Goal: Task Accomplishment & Management: Manage account settings

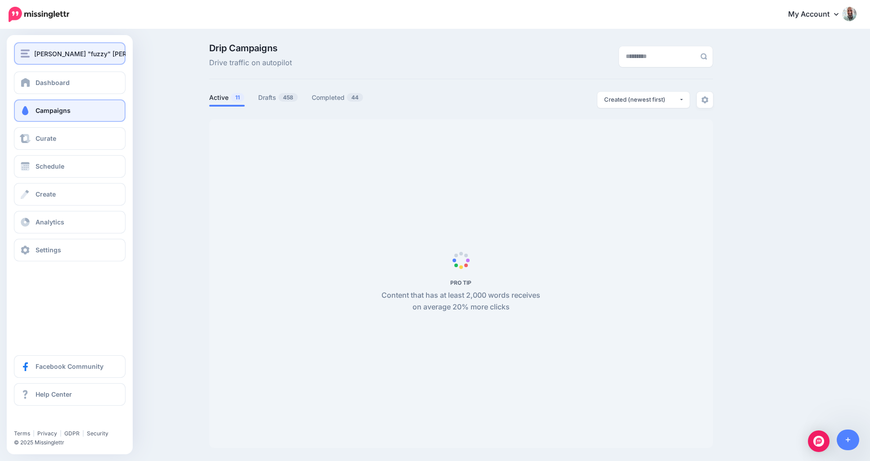
click at [28, 57] on img "button" at bounding box center [25, 54] width 9 height 8
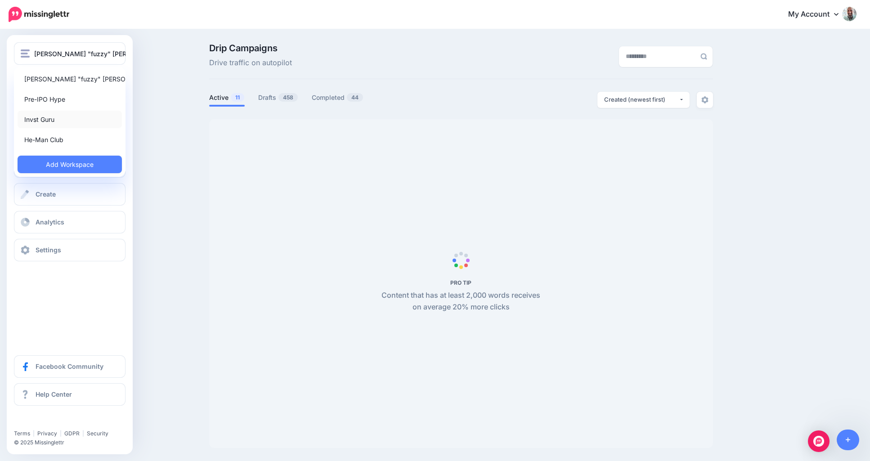
click at [41, 121] on link "Invst Guru" at bounding box center [70, 120] width 104 height 18
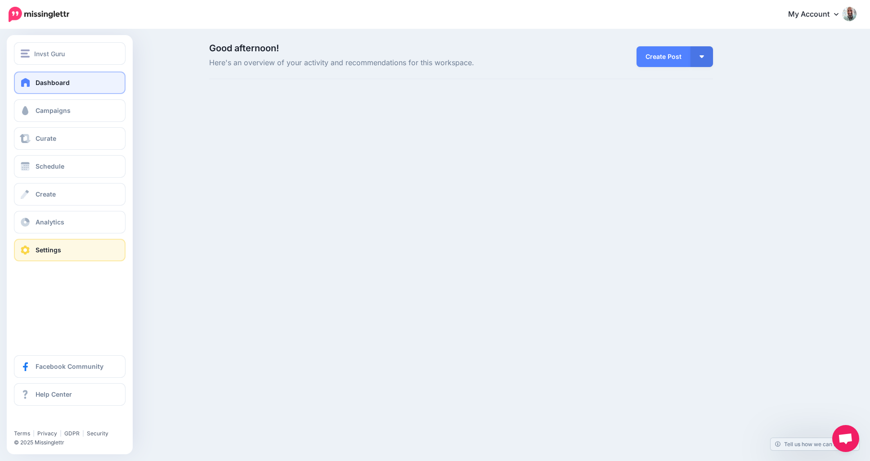
click at [61, 258] on link "Settings" at bounding box center [70, 250] width 112 height 23
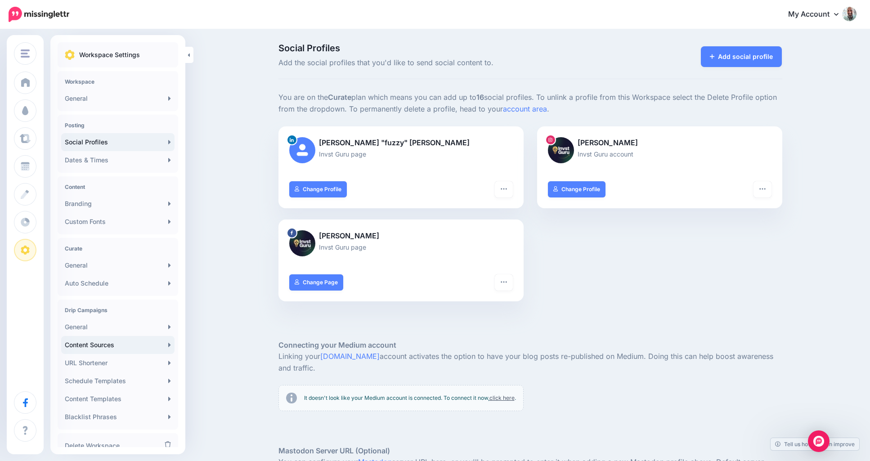
click at [89, 346] on link "Content Sources" at bounding box center [117, 345] width 113 height 18
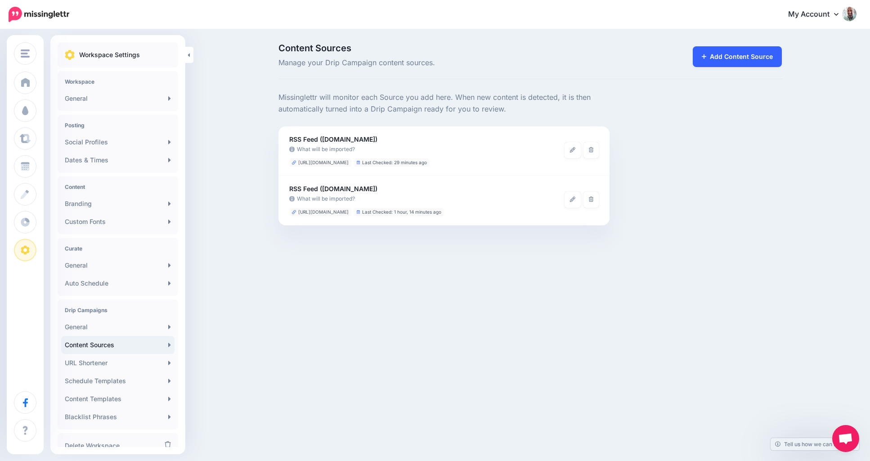
click at [748, 50] on link "Add Content Source" at bounding box center [738, 56] width 90 height 21
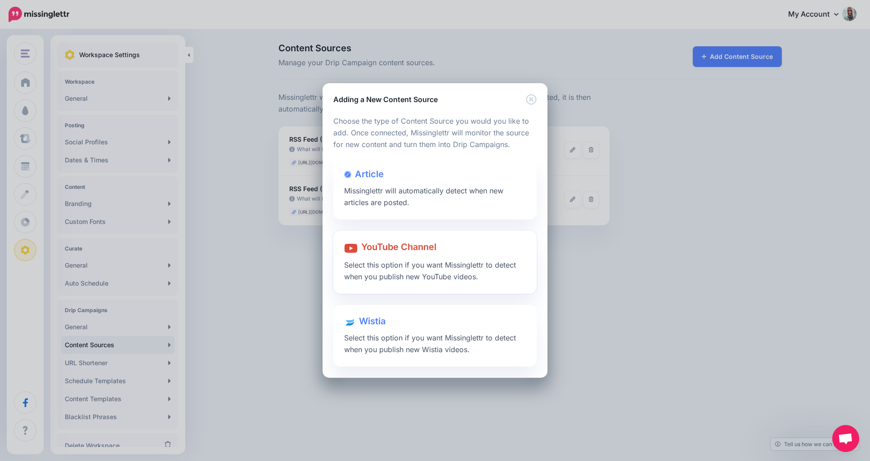
click at [385, 261] on span "Select this option if you want Missinglettr to detect when you publish new YouT…" at bounding box center [430, 271] width 172 height 21
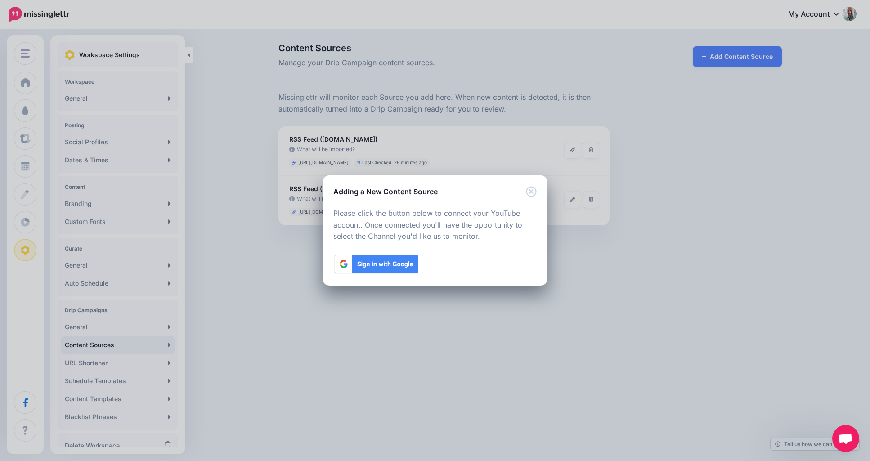
click at [385, 261] on img at bounding box center [376, 264] width 86 height 21
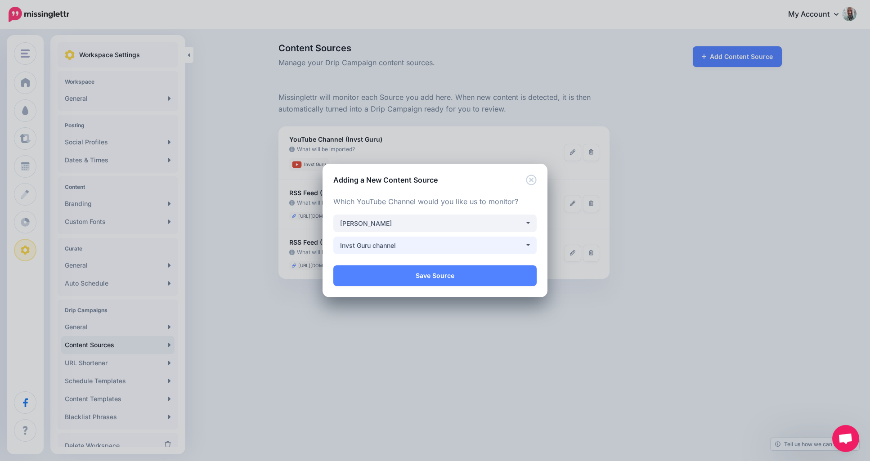
click at [460, 243] on div "Invst Guru channel" at bounding box center [432, 245] width 185 height 11
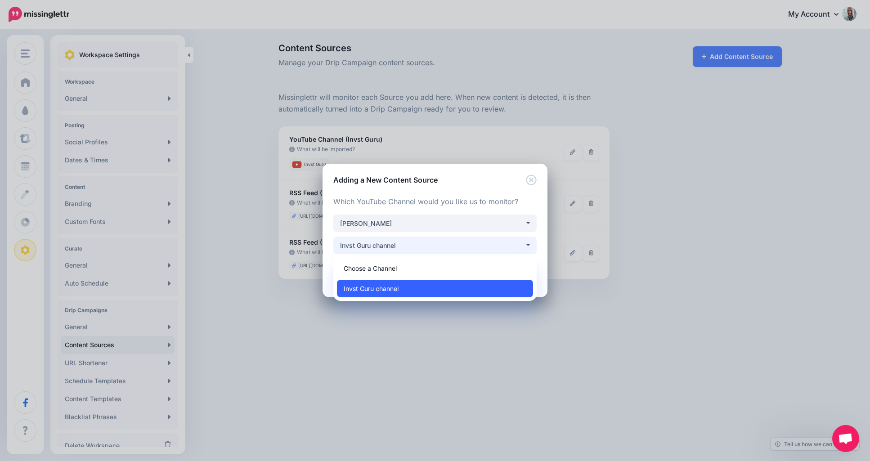
click at [396, 284] on span "Invst Guru channel" at bounding box center [371, 289] width 55 height 11
select select "**********"
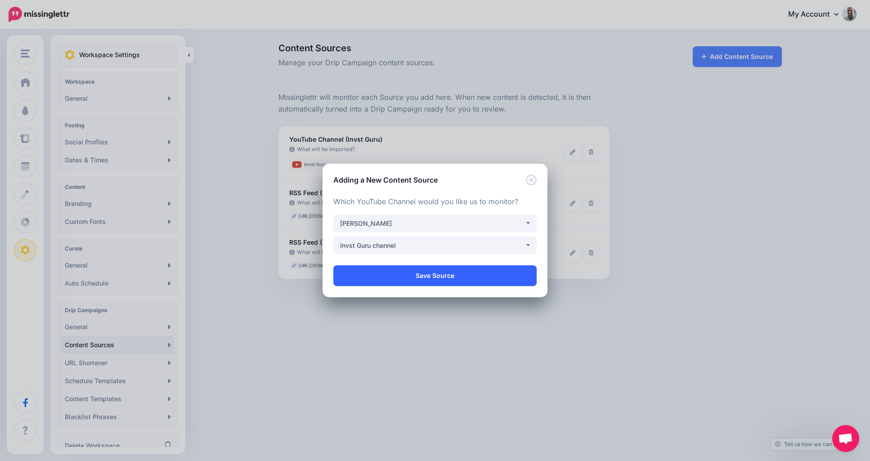
click at [426, 276] on link "Save Source" at bounding box center [434, 276] width 203 height 21
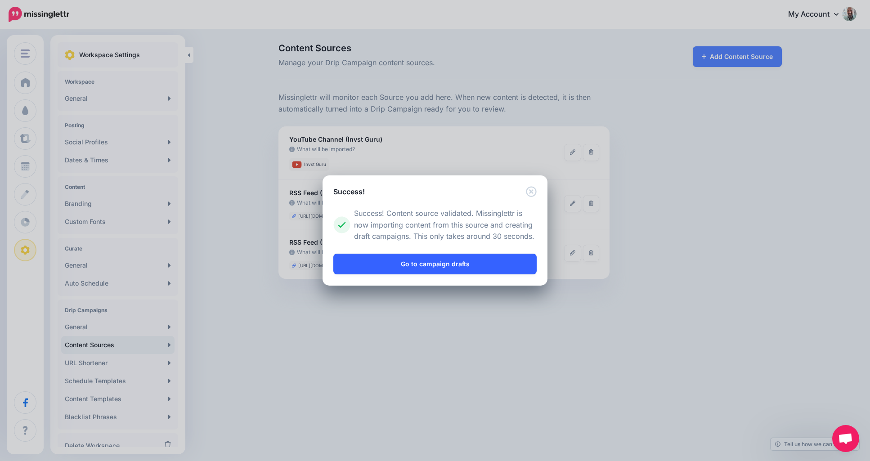
click at [426, 269] on link "Go to campaign drafts" at bounding box center [434, 264] width 203 height 21
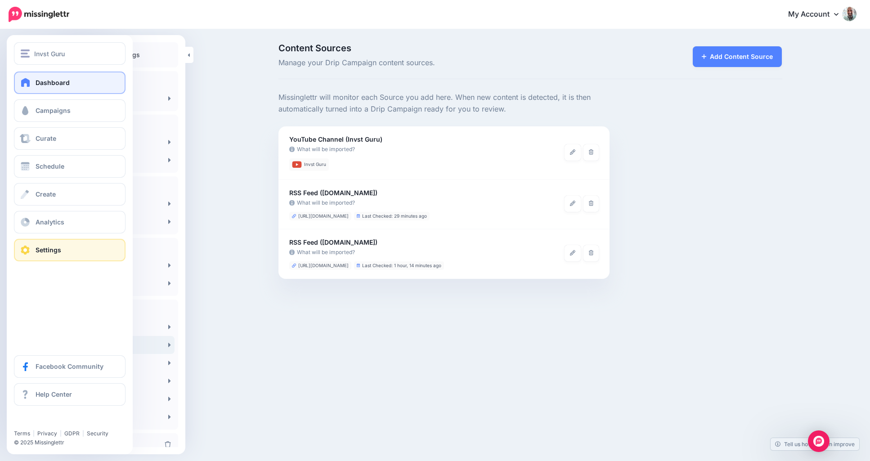
click at [29, 80] on span at bounding box center [26, 82] width 12 height 9
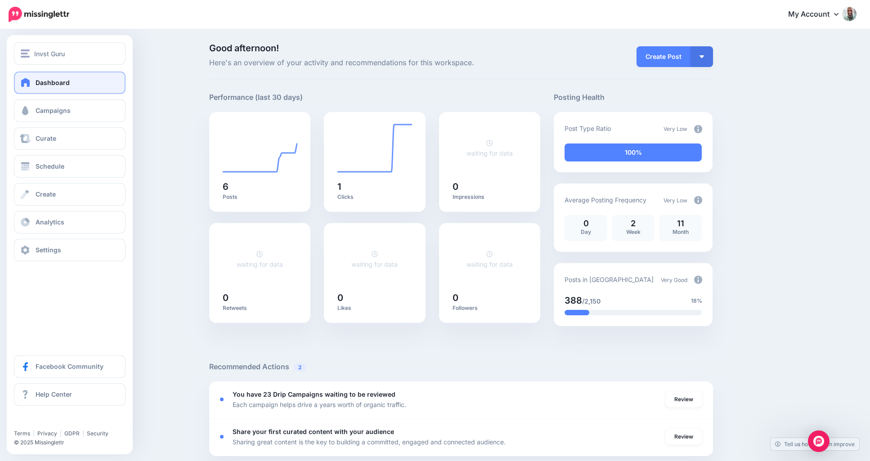
click at [29, 122] on div "Dashboard Campaigns Curate Schedule Create Analytics Settings Facebook Communit…" at bounding box center [70, 167] width 126 height 190
click at [33, 109] on link "Campaigns" at bounding box center [70, 110] width 112 height 23
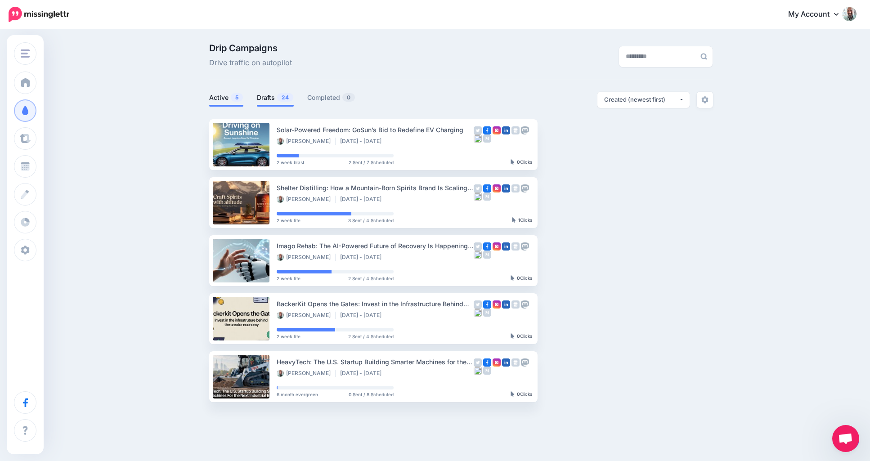
click at [270, 92] on li "Drafts 24" at bounding box center [275, 99] width 37 height 15
click at [270, 96] on link "Drafts 24" at bounding box center [275, 97] width 37 height 11
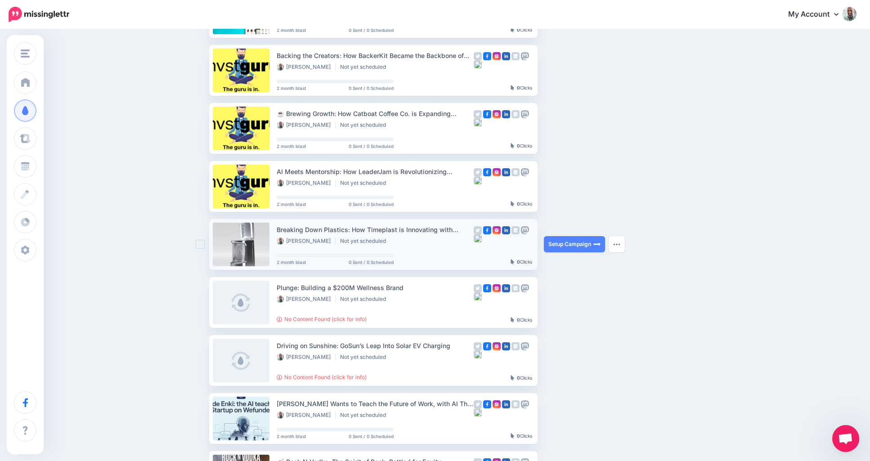
scroll to position [405, 0]
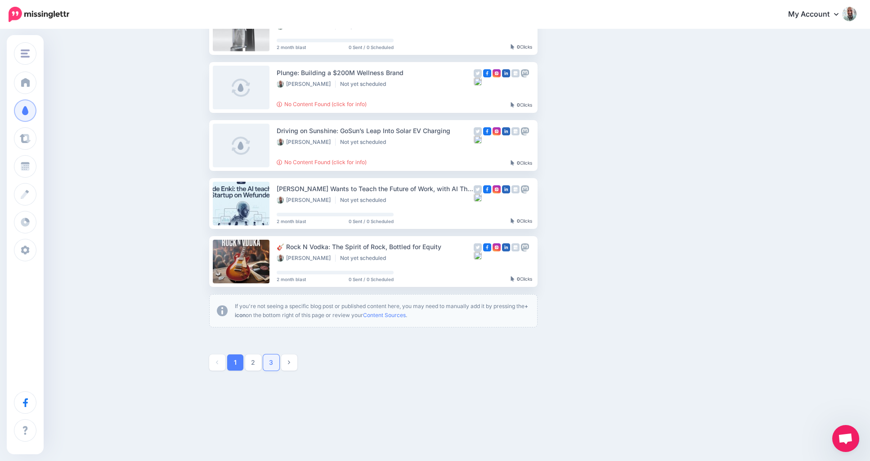
click at [274, 360] on link "3" at bounding box center [271, 363] width 16 height 16
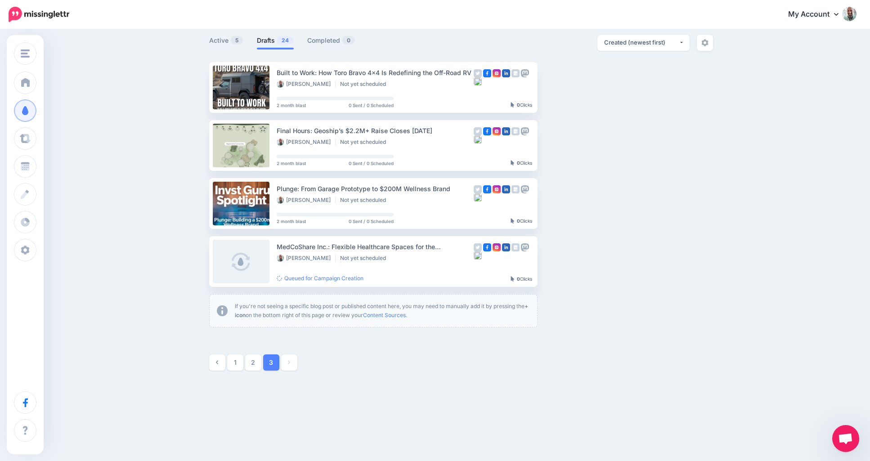
scroll to position [57, 0]
click at [558, 255] on link "Setup Campaign" at bounding box center [574, 261] width 61 height 16
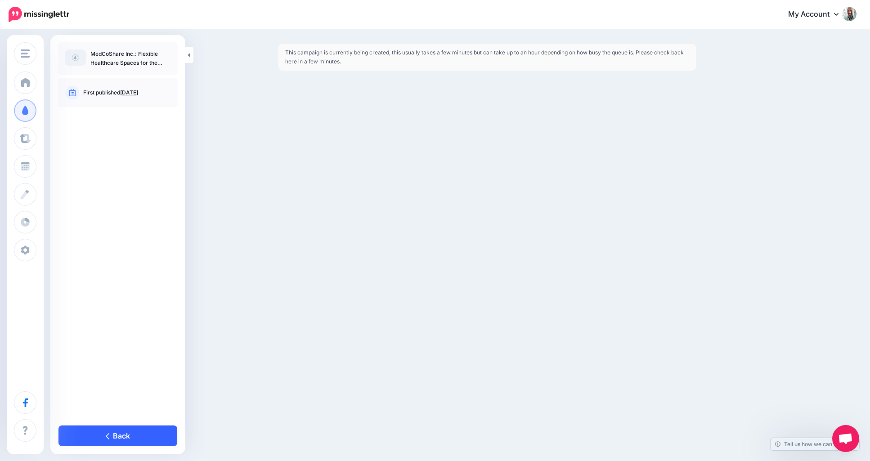
click at [124, 435] on link "Back" at bounding box center [118, 436] width 119 height 21
